Goal: Transaction & Acquisition: Purchase product/service

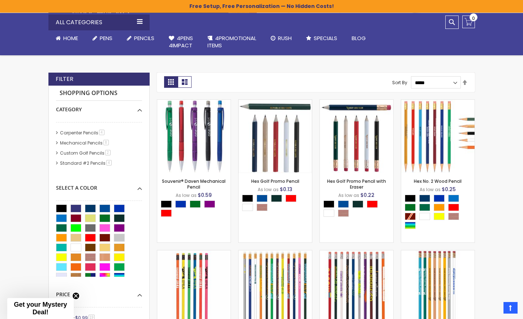
scroll to position [146, 0]
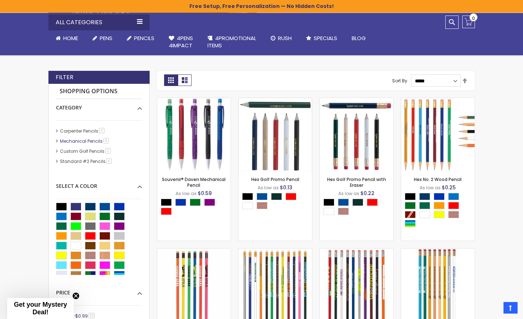
click at [88, 140] on link "Mechanical Pencils 8 item" at bounding box center [84, 141] width 53 height 6
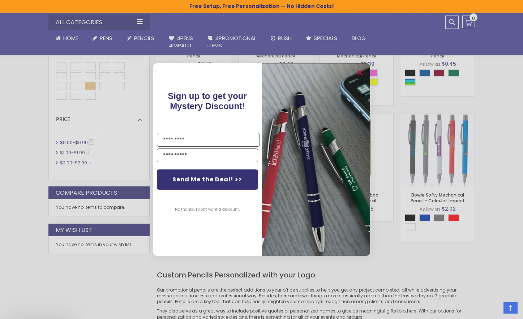
scroll to position [319, 0]
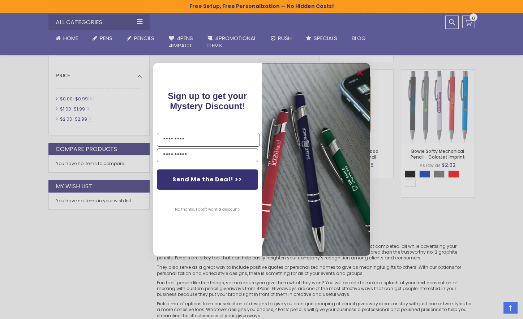
click at [405, 67] on div "Close dialog Sign up to get your Mystery Discount ! Name Email Send Me the Deal…" at bounding box center [261, 159] width 523 height 319
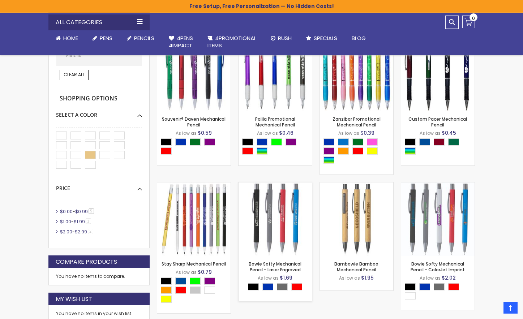
scroll to position [207, 0]
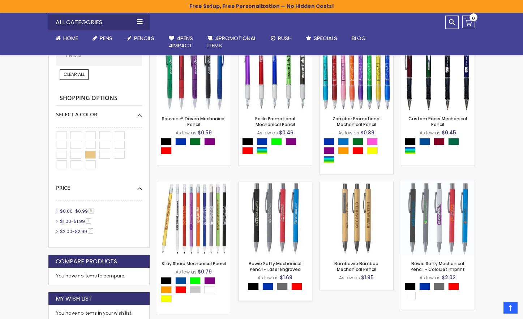
click at [279, 243] on div "- *** + Add to Cart" at bounding box center [275, 244] width 73 height 13
click at [282, 267] on link "Bowie Softy Mechanical Pencil - Laser Engraved" at bounding box center [275, 267] width 53 height 12
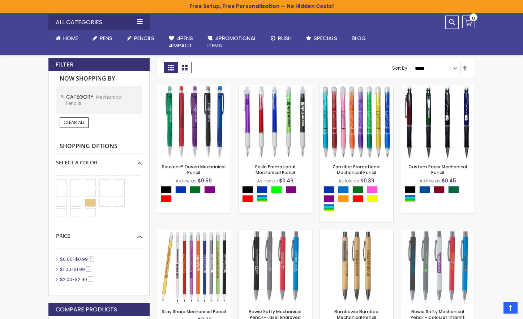
scroll to position [158, 0]
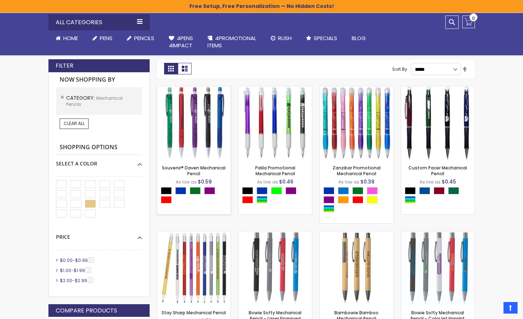
click at [192, 134] on img at bounding box center [193, 122] width 73 height 73
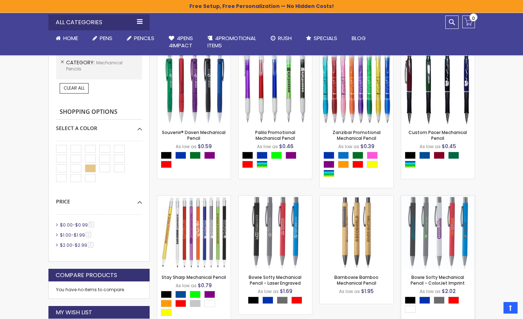
scroll to position [197, 0]
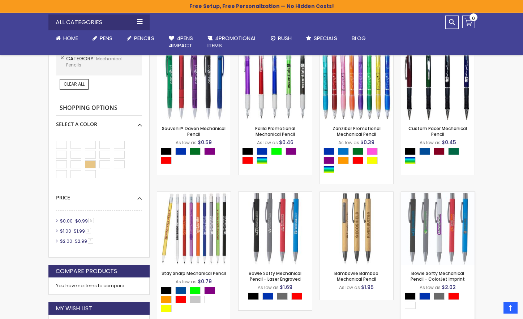
click at [446, 241] on img at bounding box center [437, 228] width 73 height 73
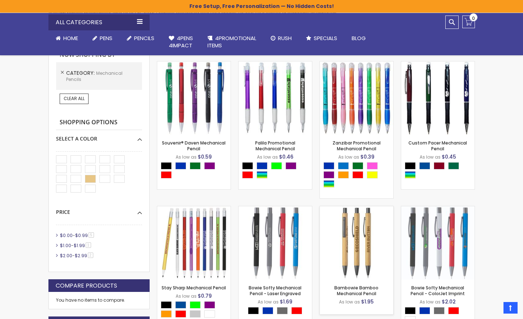
scroll to position [180, 0]
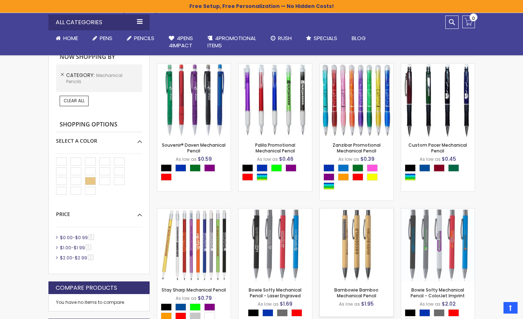
click at [360, 244] on img at bounding box center [356, 245] width 73 height 73
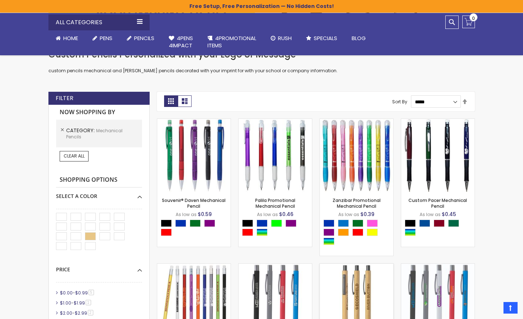
scroll to position [111, 0]
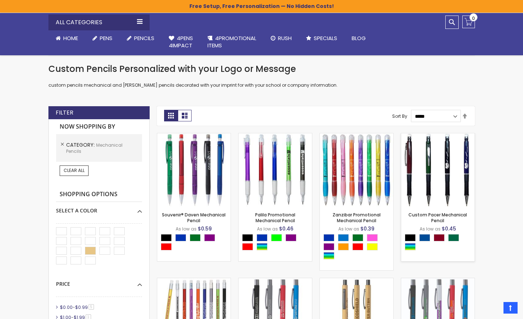
click at [442, 166] on img at bounding box center [437, 169] width 73 height 73
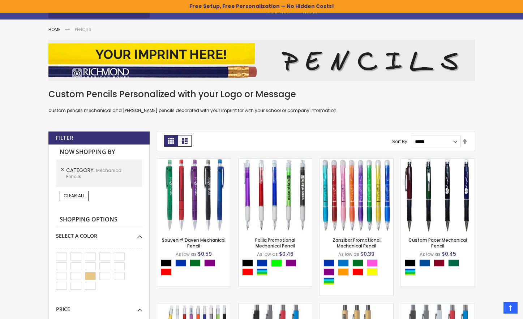
scroll to position [0, 0]
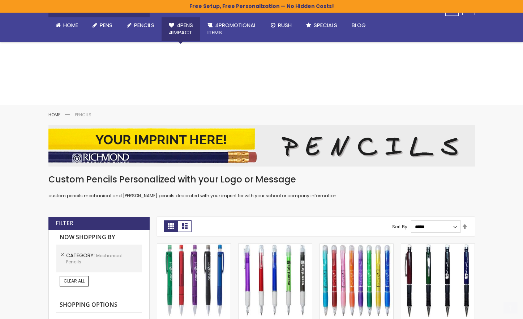
scroll to position [146, 0]
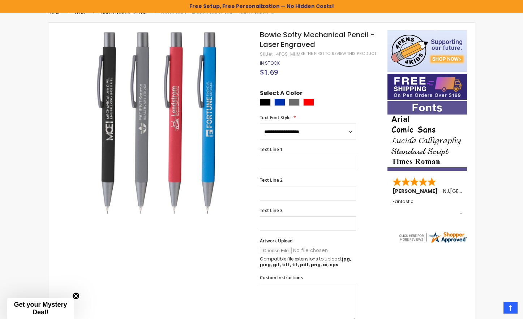
scroll to position [101, 0]
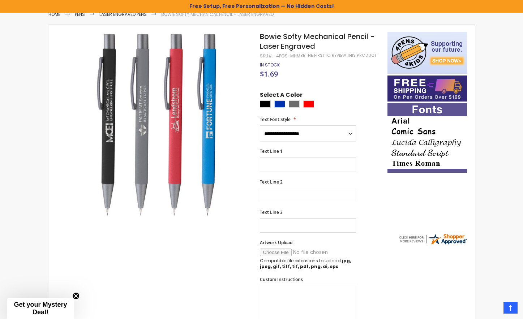
click at [351, 133] on select "**********" at bounding box center [308, 133] width 96 height 16
select select "****"
click at [260, 125] on select "**********" at bounding box center [308, 133] width 96 height 16
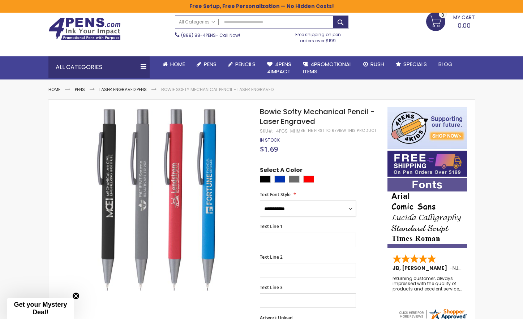
scroll to position [27, 0]
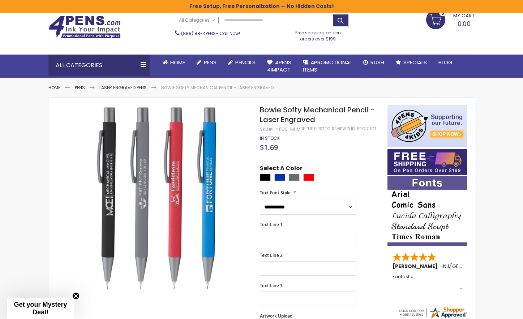
click at [351, 206] on select "**********" at bounding box center [308, 207] width 96 height 16
click at [130, 85] on link "Laser Engraved Pens" at bounding box center [122, 88] width 47 height 6
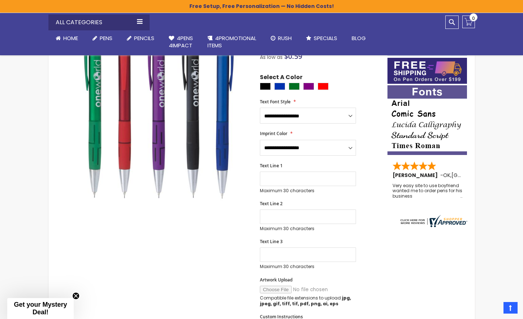
scroll to position [85, 0]
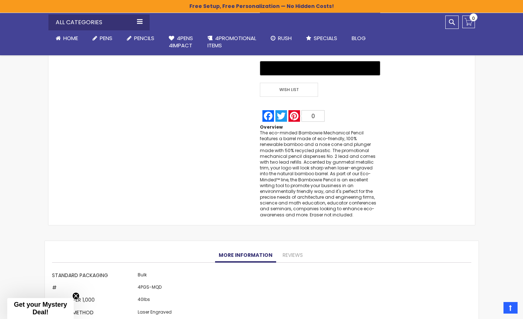
scroll to position [458, 0]
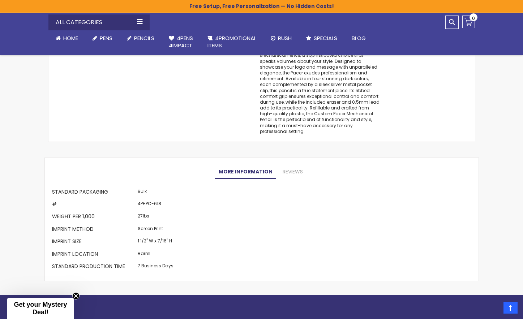
scroll to position [624, 0]
